Goal: Check status: Check status

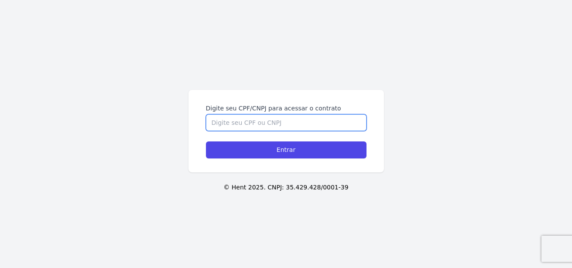
click at [253, 121] on input "Digite seu CPF/CNPJ para acessar o contrato" at bounding box center [286, 122] width 161 height 17
type input "05512526774"
click at [206, 141] on input "Entrar" at bounding box center [286, 149] width 161 height 17
click at [282, 121] on input "Digite seu CPF/CNPJ para acessar o contrato" at bounding box center [286, 122] width 161 height 17
type input "05512526774"
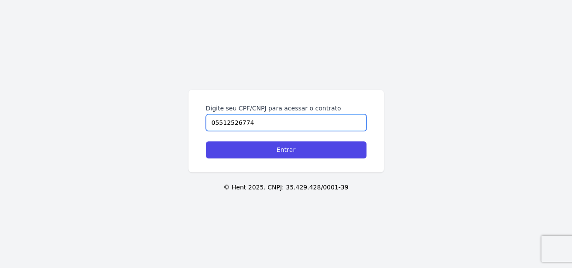
click at [206, 141] on input "Entrar" at bounding box center [286, 149] width 161 height 17
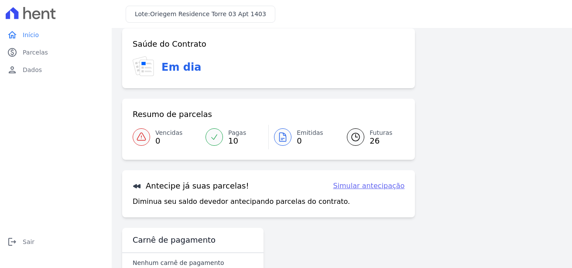
scroll to position [21, 0]
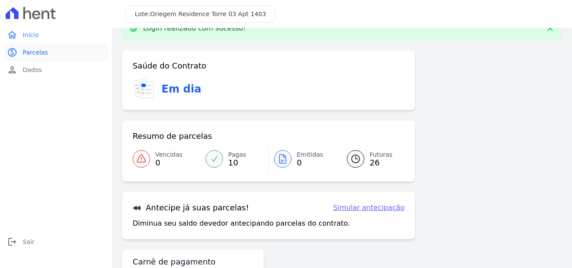
click at [23, 50] on span "Parcelas" at bounding box center [35, 52] width 25 height 9
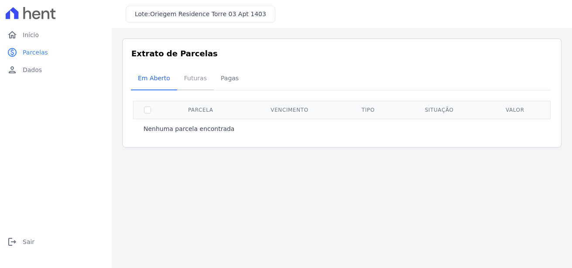
click at [198, 80] on span "Futuras" at bounding box center [195, 77] width 33 height 17
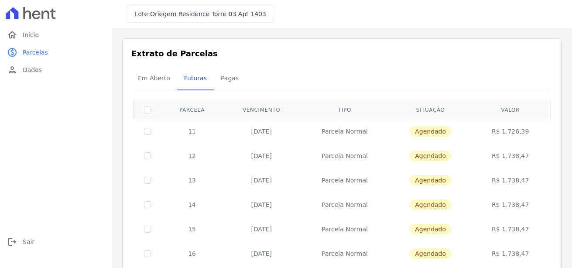
drag, startPoint x: 523, startPoint y: 131, endPoint x: 501, endPoint y: 132, distance: 22.7
click at [501, 132] on td "R$ 1.726,39" at bounding box center [510, 131] width 77 height 25
copy td "1.726,39"
click at [225, 80] on span "Pagas" at bounding box center [230, 77] width 28 height 17
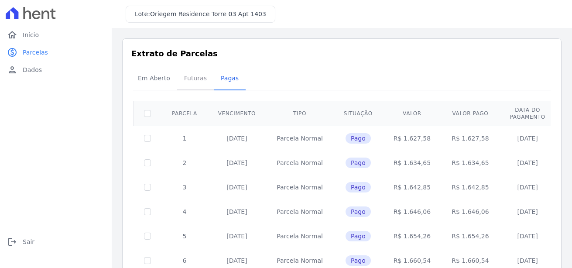
click at [201, 80] on span "Futuras" at bounding box center [195, 77] width 33 height 17
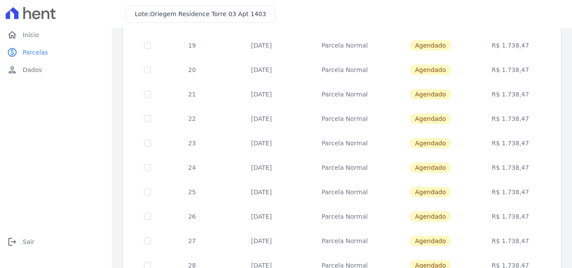
scroll to position [260, 0]
